Goal: Task Accomplishment & Management: Manage account settings

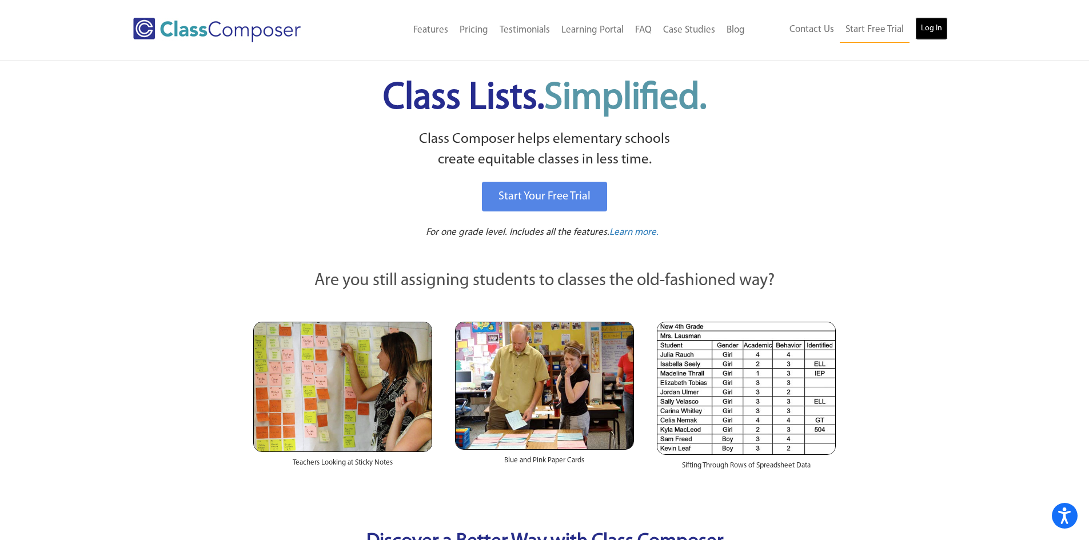
click at [934, 29] on link "Log In" at bounding box center [932, 28] width 33 height 23
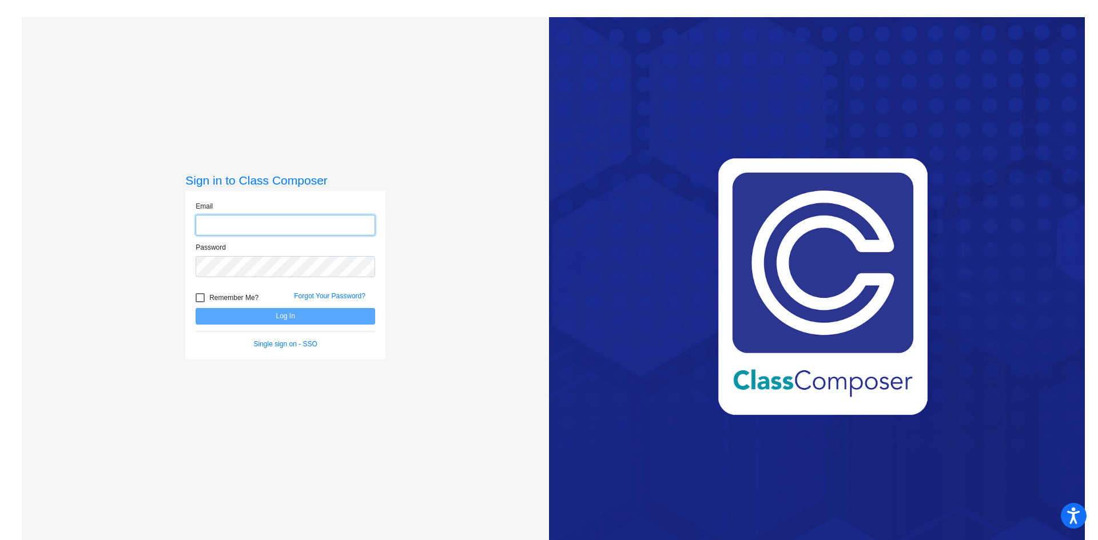
type input "[EMAIL_ADDRESS][DOMAIN_NAME]"
click at [268, 317] on button "Log In" at bounding box center [286, 316] width 180 height 17
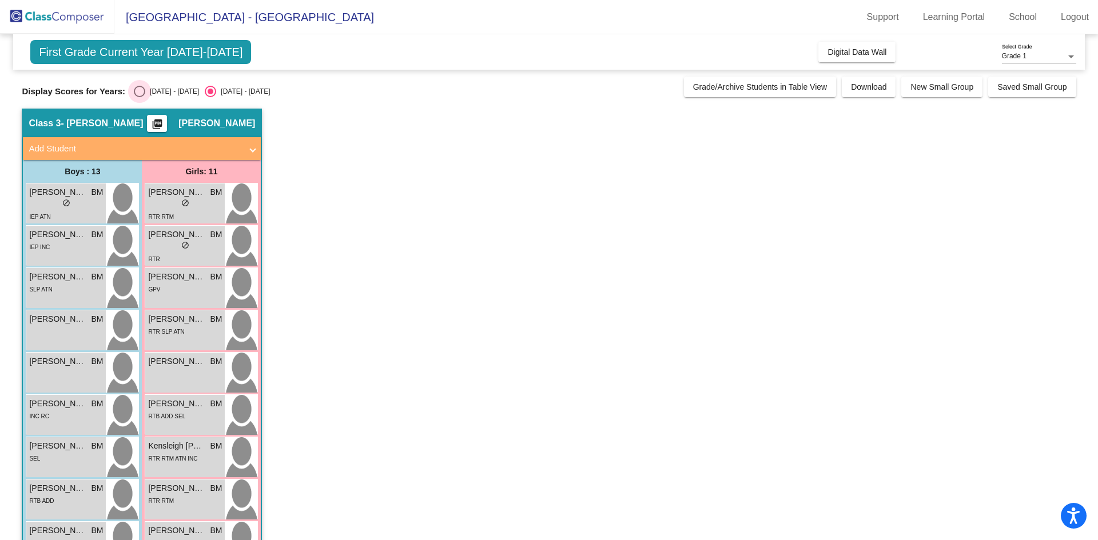
click at [160, 92] on div "[DATE] - [DATE]" at bounding box center [172, 91] width 54 height 10
click at [140, 97] on input "[DATE] - [DATE]" at bounding box center [139, 97] width 1 height 1
radio input "true"
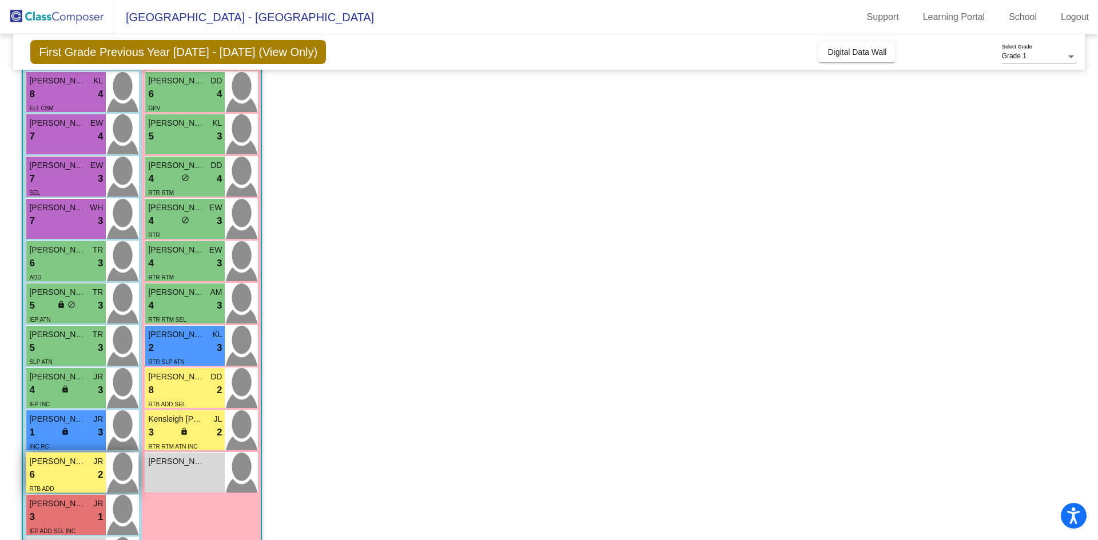
scroll to position [211, 0]
